Goal: Task Accomplishment & Management: Manage account settings

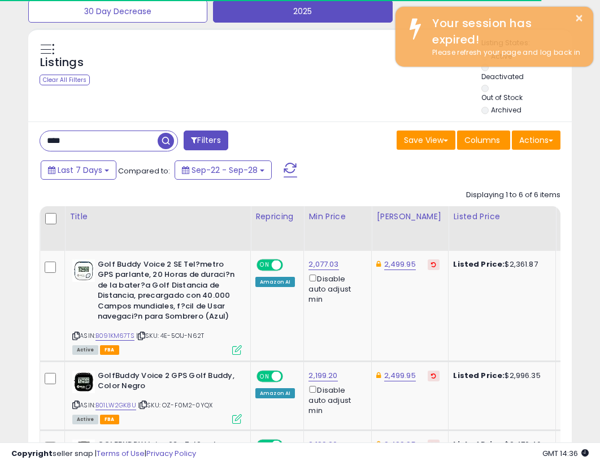
scroll to position [232, 313]
